Goal: Task Accomplishment & Management: Manage account settings

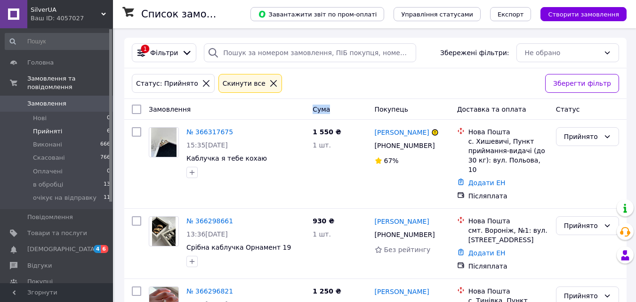
drag, startPoint x: 311, startPoint y: 112, endPoint x: 333, endPoint y: 112, distance: 22.1
click at [333, 112] on div "Cума" at bounding box center [340, 109] width 62 height 17
click at [342, 92] on div "Статус: Прийнято Cкинути все" at bounding box center [335, 83] width 410 height 23
click at [0, 103] on link "Замовлення 0" at bounding box center [58, 104] width 116 height 16
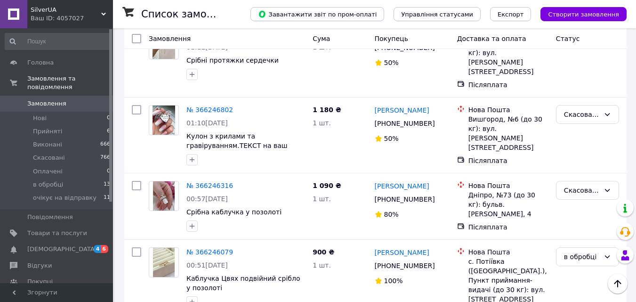
scroll to position [659, 0]
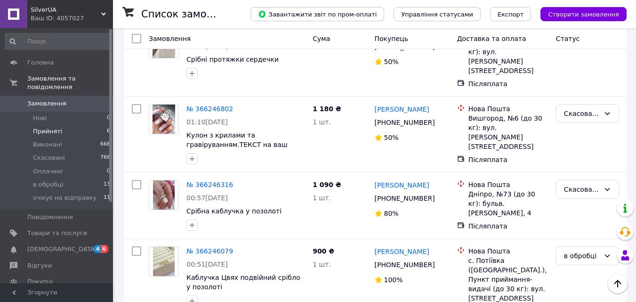
click at [56, 125] on li "Прийняті 6" at bounding box center [58, 131] width 116 height 13
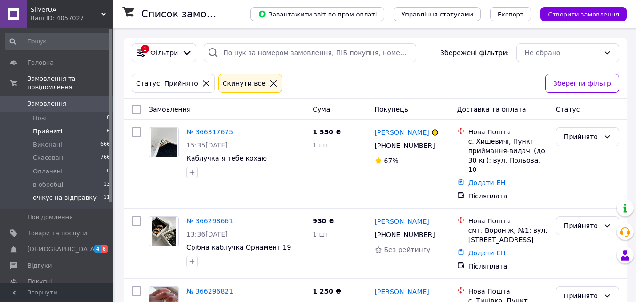
click at [40, 193] on span "очікує на відправку" at bounding box center [65, 197] width 64 height 8
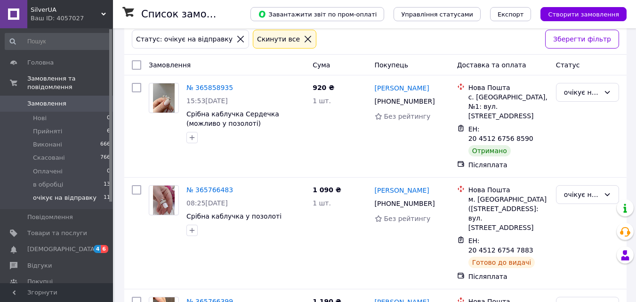
scroll to position [39, 0]
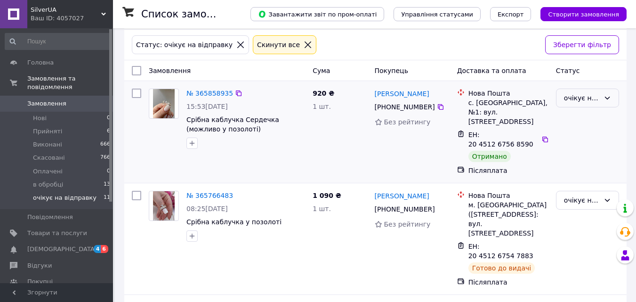
click at [580, 102] on div "очікує на відправку" at bounding box center [582, 98] width 36 height 10
click at [577, 134] on li "Виконано" at bounding box center [587, 135] width 62 height 17
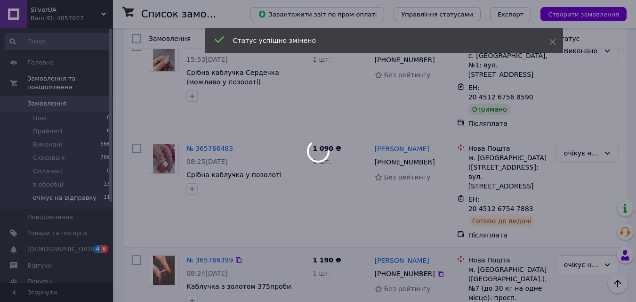
scroll to position [133, 0]
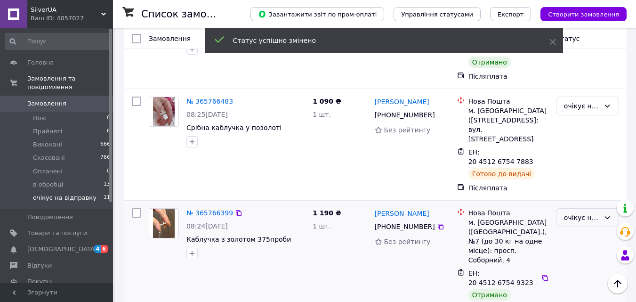
click at [579, 212] on div "очікує на відправку" at bounding box center [582, 217] width 36 height 10
click at [576, 223] on li "Виконано" at bounding box center [587, 217] width 62 height 17
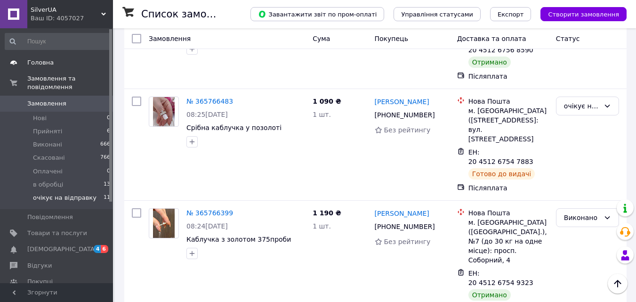
click at [35, 63] on span "Головна" at bounding box center [40, 62] width 26 height 8
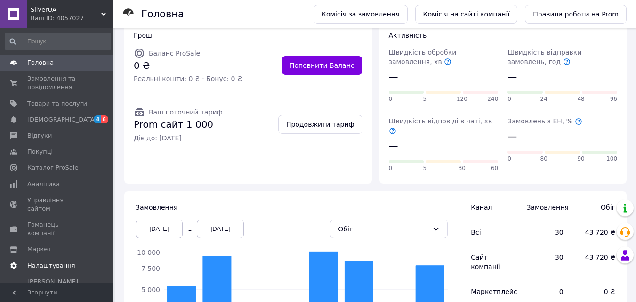
scroll to position [94, 0]
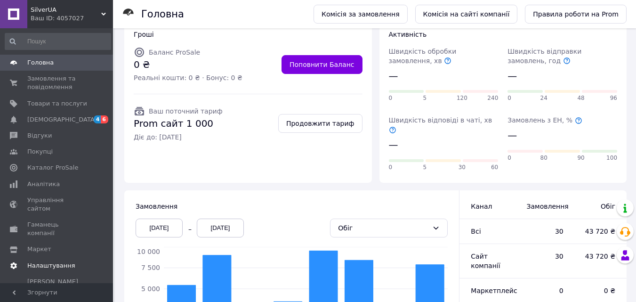
click at [40, 257] on link "Налаштування" at bounding box center [58, 265] width 116 height 16
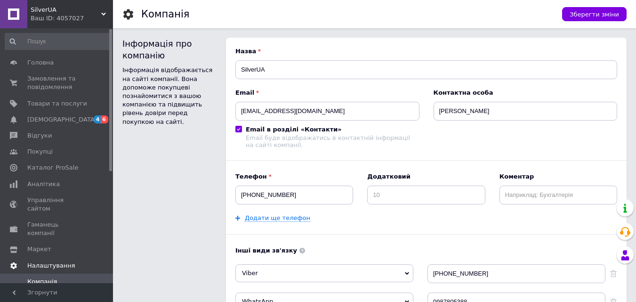
click at [51, 261] on span "Налаштування" at bounding box center [51, 265] width 48 height 8
click at [49, 261] on span "Налаштування" at bounding box center [51, 265] width 48 height 8
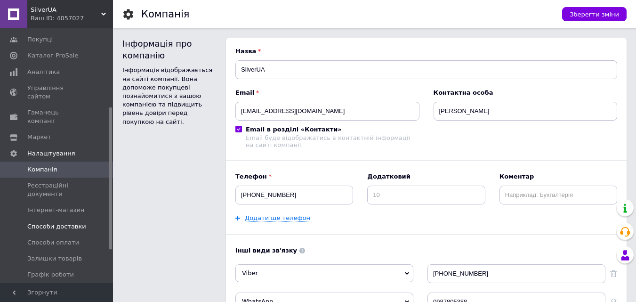
scroll to position [141, 0]
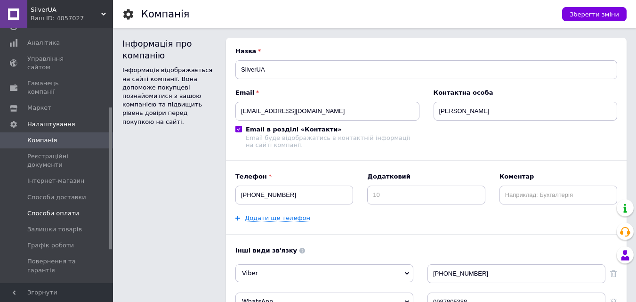
click at [62, 209] on span "Способи оплати" at bounding box center [53, 213] width 52 height 8
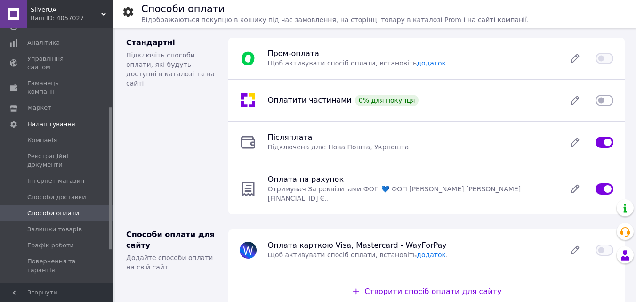
click at [607, 140] on input "checkbox" at bounding box center [604, 141] width 18 height 9
checkbox input "false"
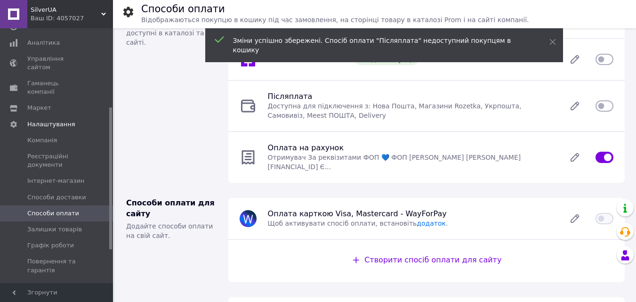
scroll to position [89, 0]
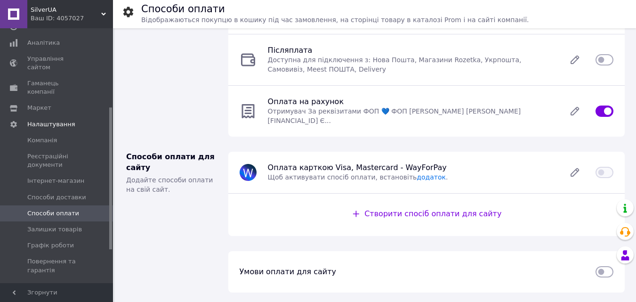
click at [405, 216] on span "Створити спосіб оплати для сайту" at bounding box center [432, 213] width 137 height 9
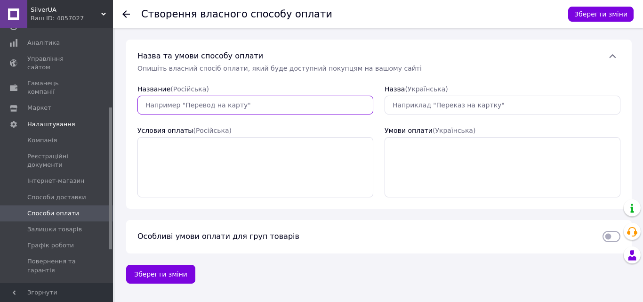
click at [284, 104] on input "Название  (Російська)" at bounding box center [255, 105] width 236 height 19
click at [249, 104] on input "Накладний платіж з передоплато. 150 грн" at bounding box center [255, 105] width 236 height 19
drag, startPoint x: 289, startPoint y: 103, endPoint x: 127, endPoint y: 111, distance: 163.0
click at [127, 111] on div "Назва та умови способу оплати   Опишіть власний спосіб оплати, який буде доступ…" at bounding box center [379, 124] width 506 height 169
click at [226, 105] on input "Накладний платіж з передоплатою150 грн" at bounding box center [255, 105] width 236 height 19
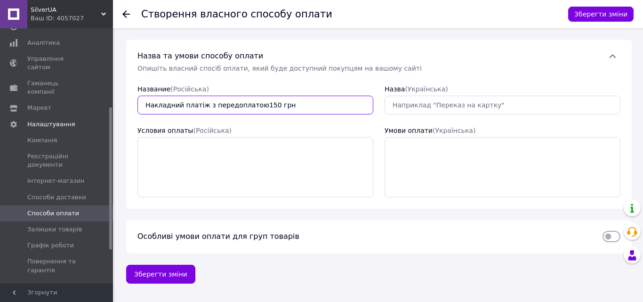
click at [260, 103] on input "Накладний платіж з передоплатою150 грн" at bounding box center [255, 105] width 236 height 19
click at [255, 104] on input "Накладний платіж з передоплатою150 грн" at bounding box center [255, 105] width 236 height 19
click at [248, 106] on input "Накладний платіж з передоплатою150 грн" at bounding box center [255, 105] width 236 height 19
click at [250, 104] on input "Накладний платіж з передоплатою150 грн" at bounding box center [255, 105] width 236 height 19
drag, startPoint x: 246, startPoint y: 105, endPoint x: 137, endPoint y: 106, distance: 109.2
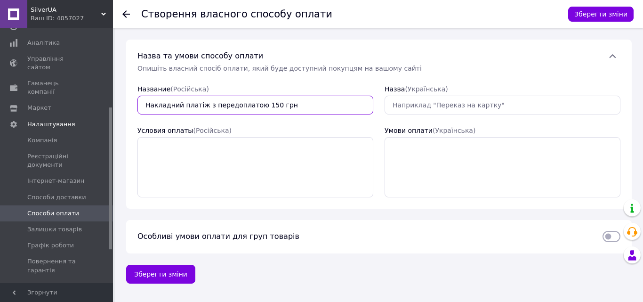
click at [137, 106] on div "Название  (Російська) Накладний платіж з передоплатою 150 грн" at bounding box center [255, 99] width 247 height 41
type input "Накладний платіж з передоплатою 150 грн"
click at [439, 95] on div "Назва  (Українська)" at bounding box center [503, 99] width 236 height 30
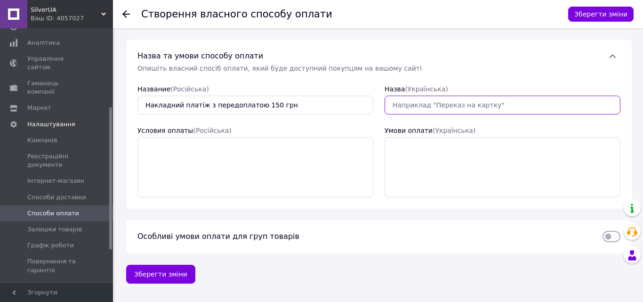
click at [439, 105] on input "Назва  (Українська)" at bounding box center [503, 105] width 236 height 19
paste input "Накладний платіж з передоплатою 150 грн"
type input "Накладний платіж з передоплатою 150 грн"
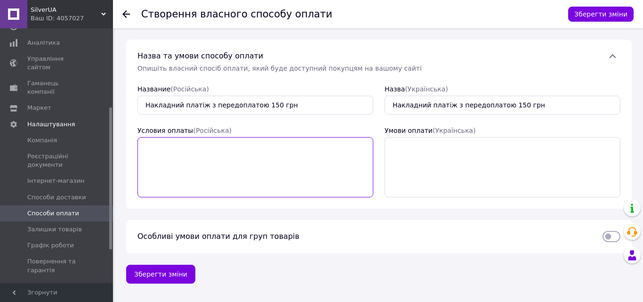
click at [280, 156] on textarea "Условия оплаты  (Російська)" at bounding box center [255, 167] width 236 height 60
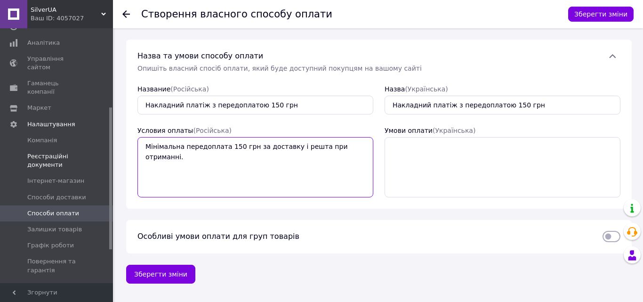
drag, startPoint x: 370, startPoint y: 146, endPoint x: 61, endPoint y: 154, distance: 309.4
click at [61, 154] on div "SilverUA Ваш ID: 4057027 Сайт SilverUA Кабінет покупця Перевірити стан системи …" at bounding box center [321, 151] width 643 height 302
type textarea "Мінімальна передоплата 150 грн за доставку і решта при отриманні."
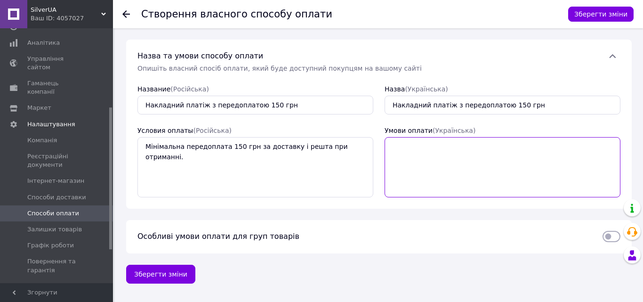
click at [429, 148] on textarea "Умови оплати  (Українська)" at bounding box center [503, 167] width 236 height 60
paste textarea "Мінімальна передоплата 150 грн за доставку і решта при отриманні."
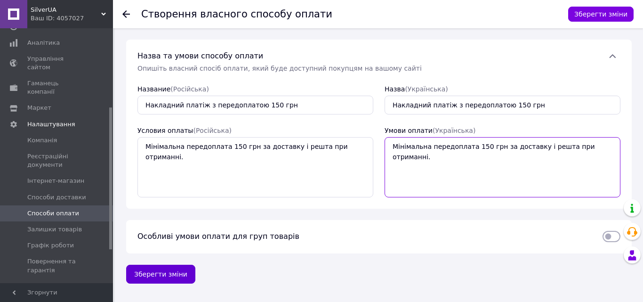
type textarea "Мінімальна передоплата 150 грн за доставку і решта при отриманні."
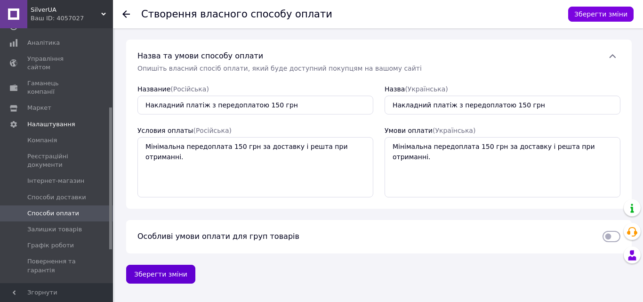
click at [145, 271] on button "Зберегти зміни" at bounding box center [160, 274] width 69 height 19
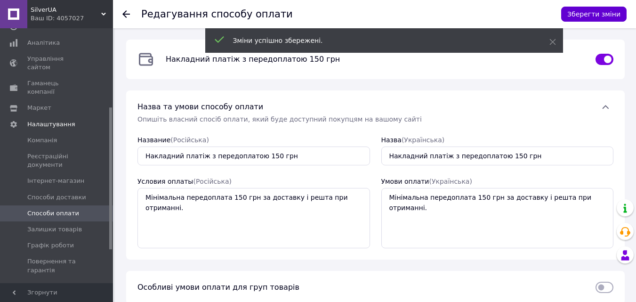
click at [591, 9] on button "Зберегти зміни" at bounding box center [593, 14] width 65 height 15
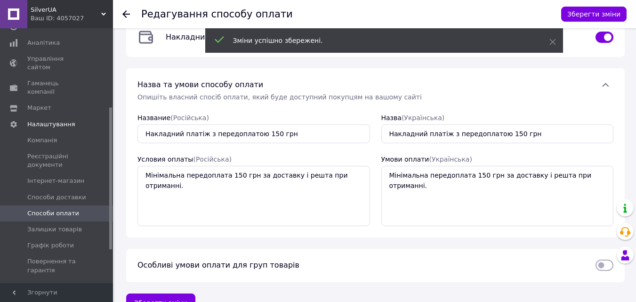
scroll to position [44, 0]
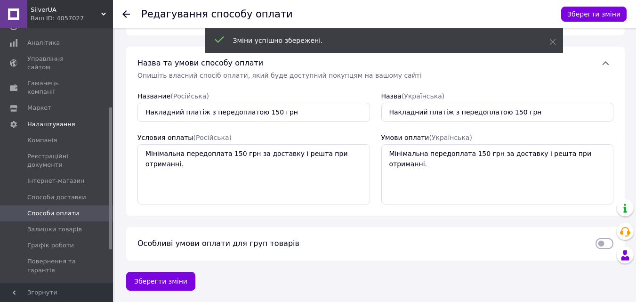
click at [129, 17] on icon at bounding box center [126, 14] width 8 height 8
